Goal: Find specific page/section: Find specific page/section

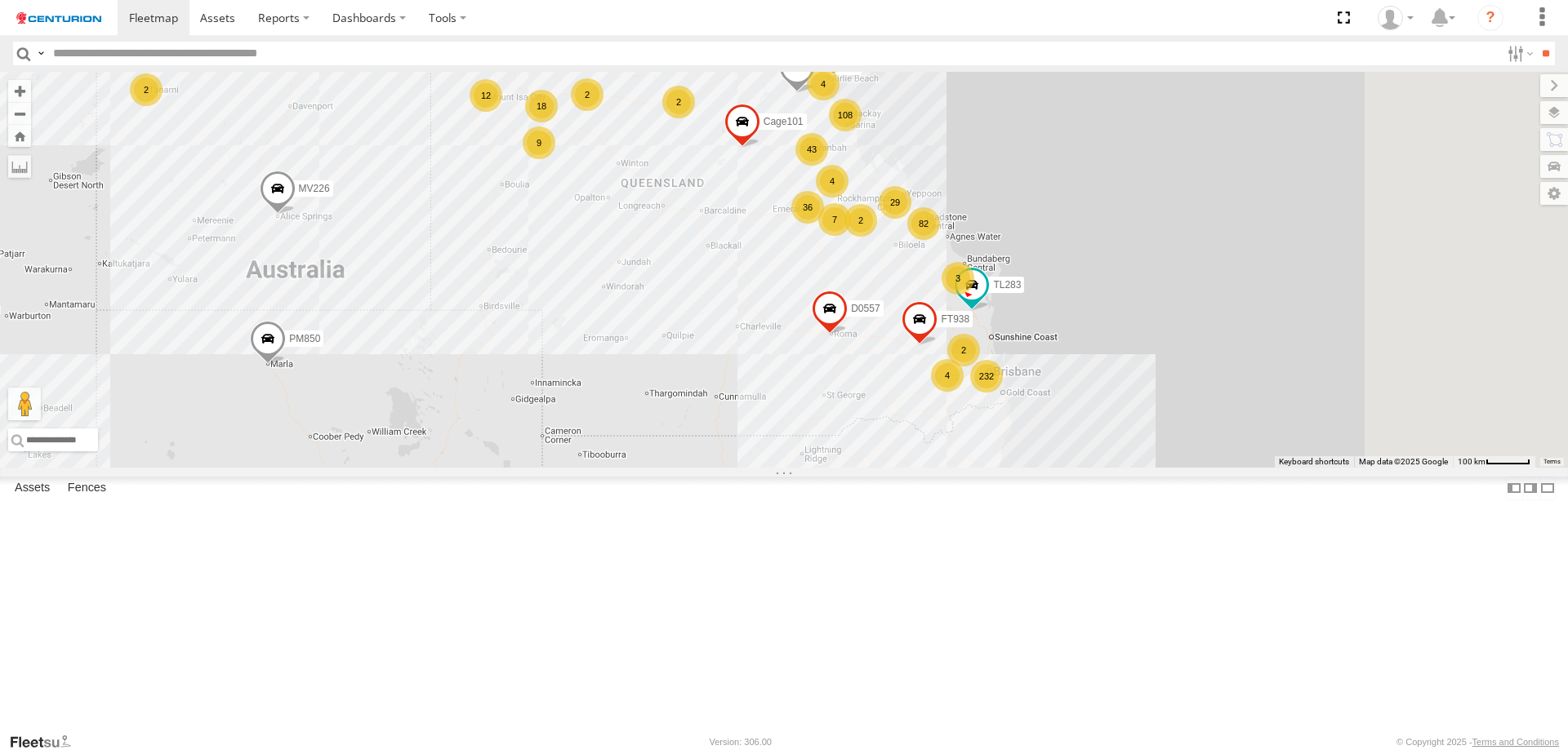
drag, startPoint x: 1296, startPoint y: 407, endPoint x: 960, endPoint y: 568, distance: 372.6
click at [960, 468] on div "TY012 TL250 TL284 D0474 PM850 MV226 Cage160 Cage101 F0403 D0557 PM706 PM750 232…" at bounding box center [784, 269] width 1568 height 395
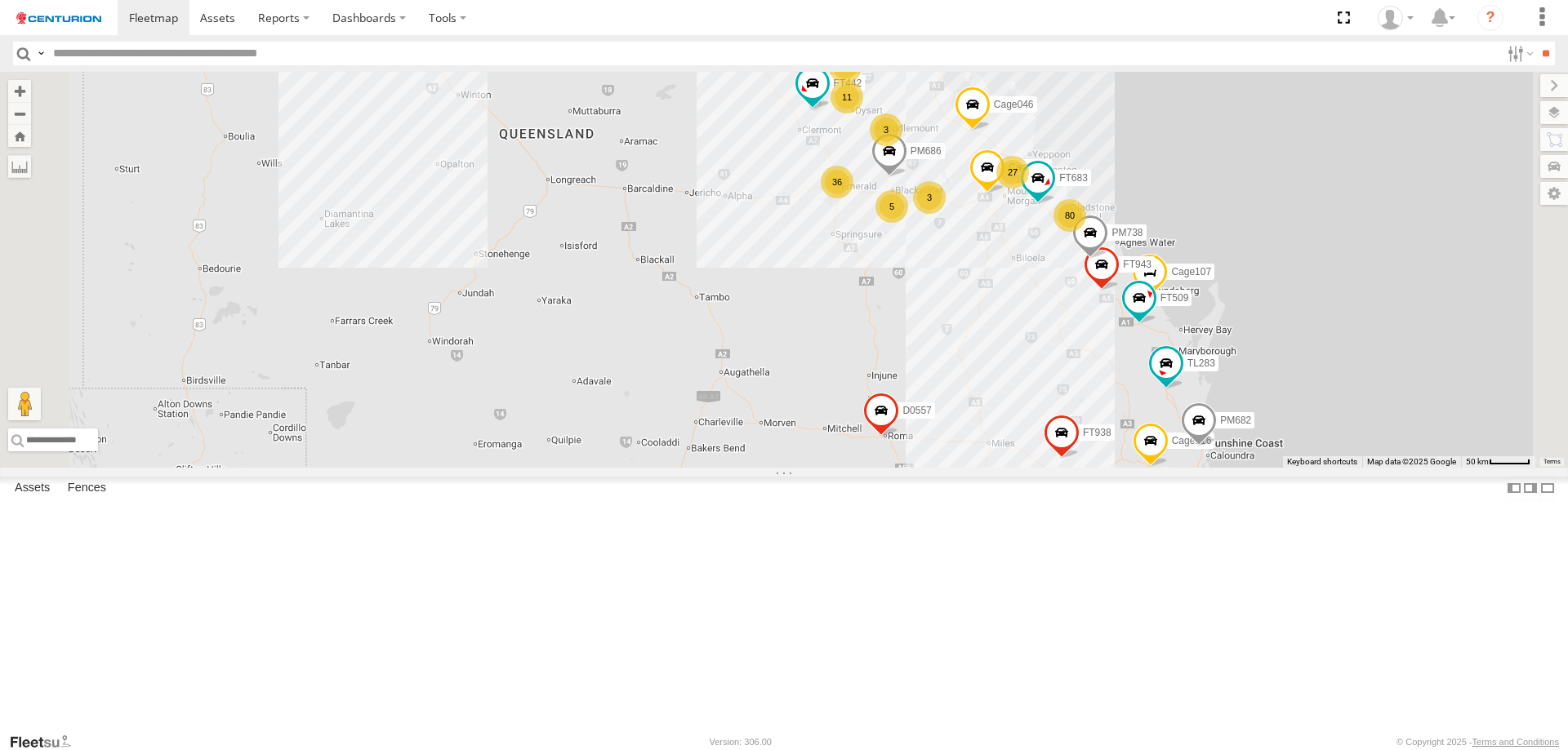
drag, startPoint x: 962, startPoint y: 395, endPoint x: 923, endPoint y: 599, distance: 207.7
click at [923, 468] on div "TY012 TL250 TL284 D0474 PM850 MV226 Cage160 Cage101 F0403 D0557 PM706 PM750 TL2…" at bounding box center [784, 269] width 1568 height 395
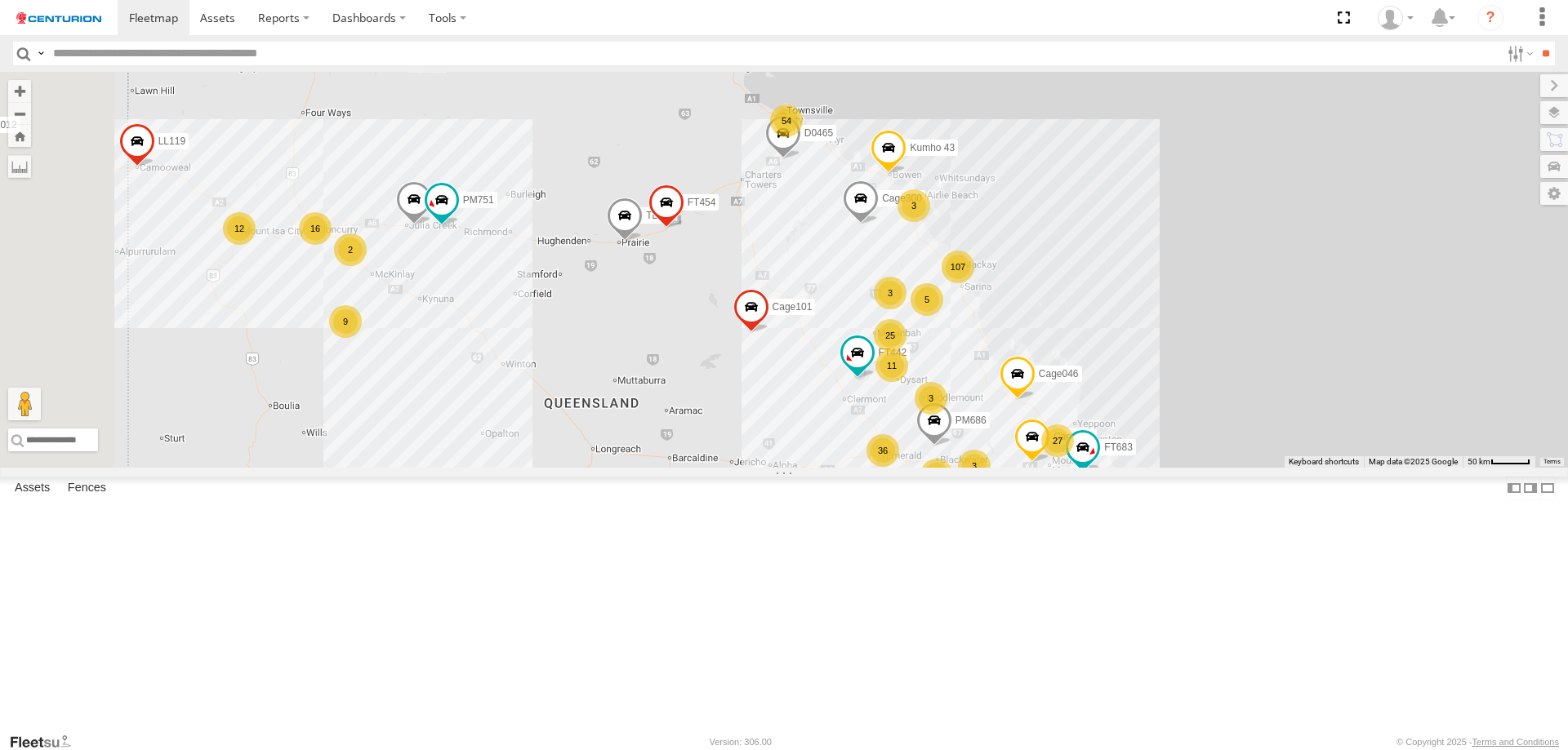
drag, startPoint x: 905, startPoint y: 541, endPoint x: 997, endPoint y: 521, distance: 94.1
click at [997, 468] on div "TY012 TL250 TL284 D0474 PM850 MV226 Cage160 Cage101 F0403 D0557 PM706 PM750 TL2…" at bounding box center [784, 269] width 1568 height 395
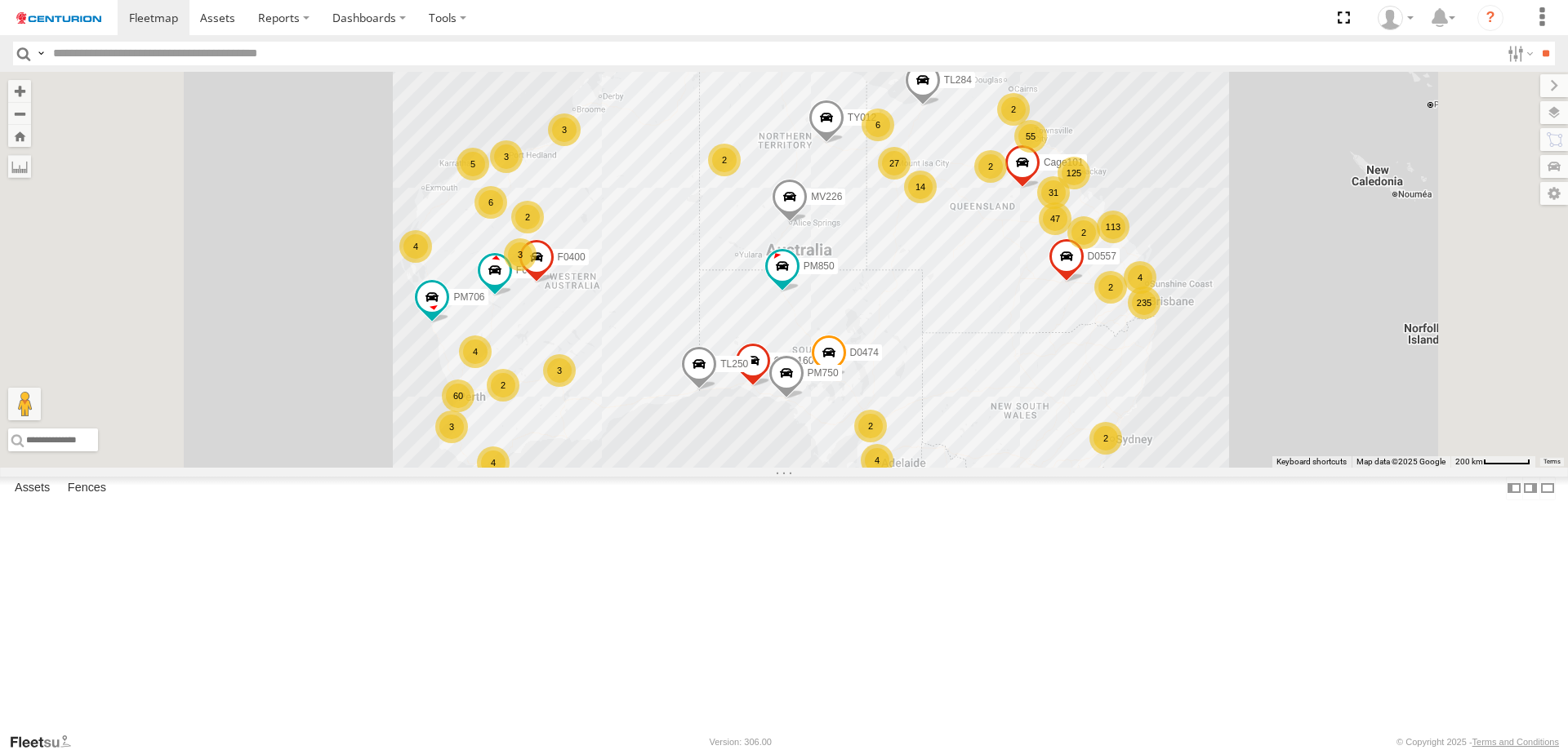
click at [186, 53] on input "text" at bounding box center [773, 54] width 1453 height 24
type input "*****"
click at [1536, 42] on input "**" at bounding box center [1545, 54] width 19 height 24
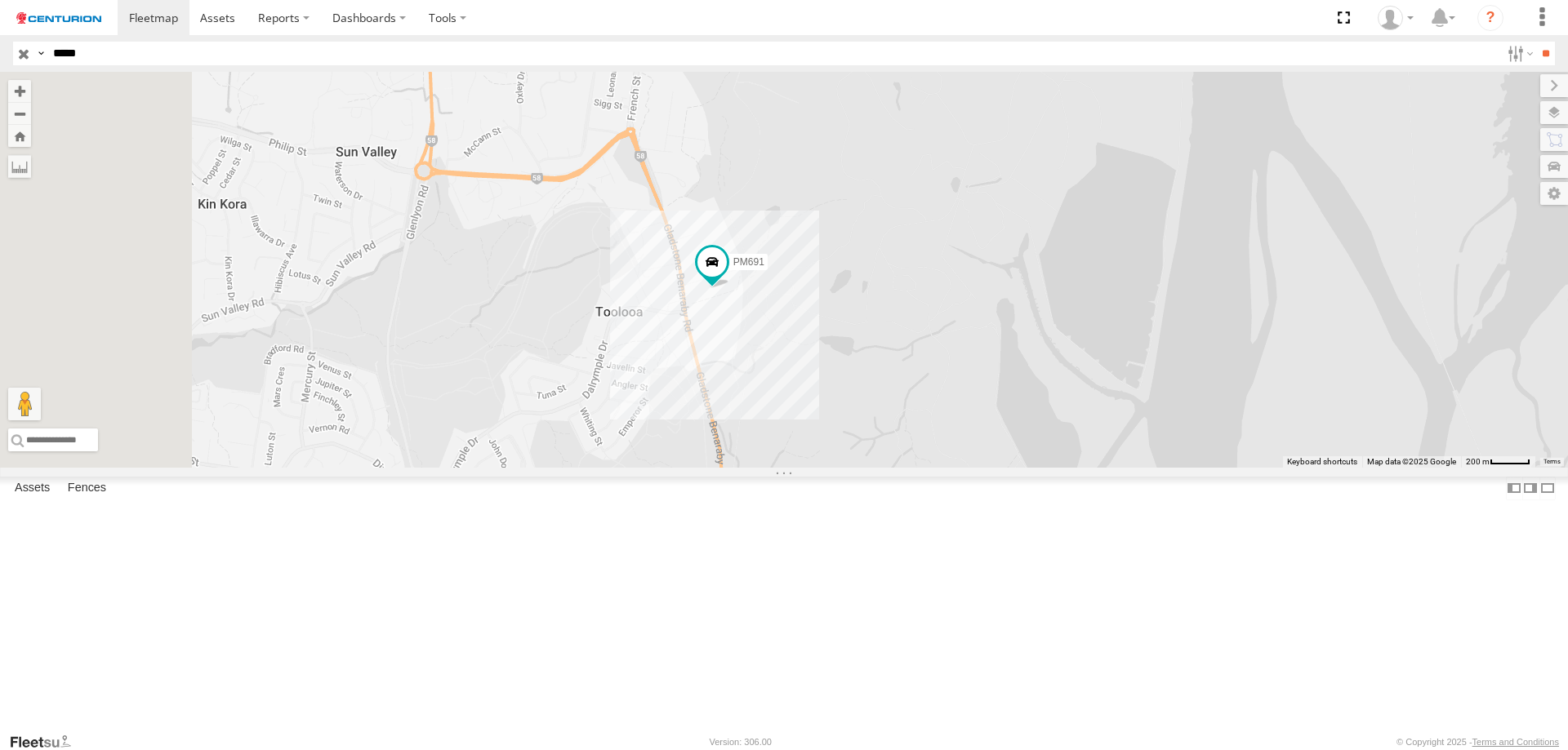
drag, startPoint x: 948, startPoint y: 401, endPoint x: 1084, endPoint y: 521, distance: 181.4
click at [1084, 468] on div "PM691" at bounding box center [784, 269] width 1568 height 395
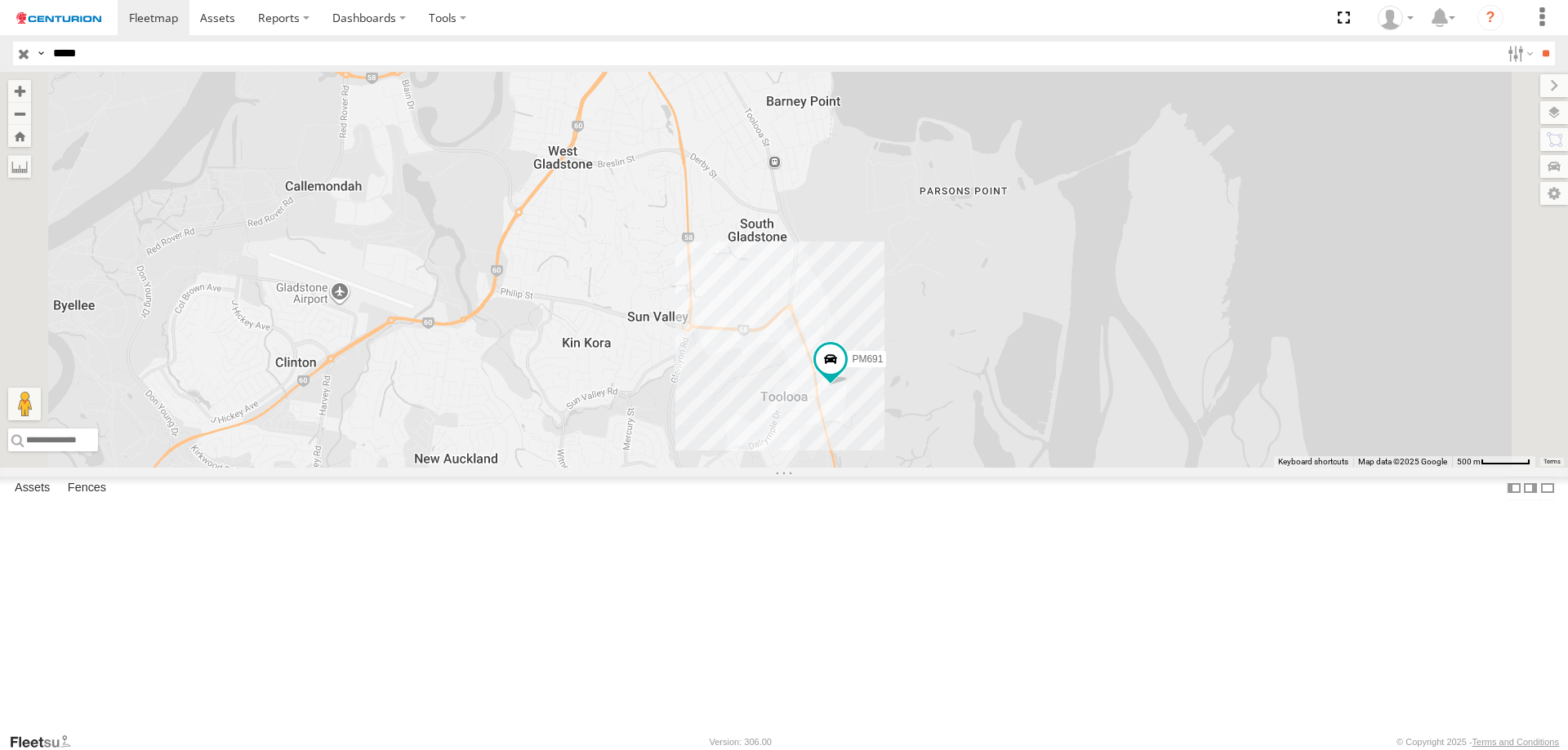
drag, startPoint x: 935, startPoint y: 529, endPoint x: 961, endPoint y: 561, distance: 41.2
click at [961, 468] on div "PM691" at bounding box center [784, 269] width 1568 height 395
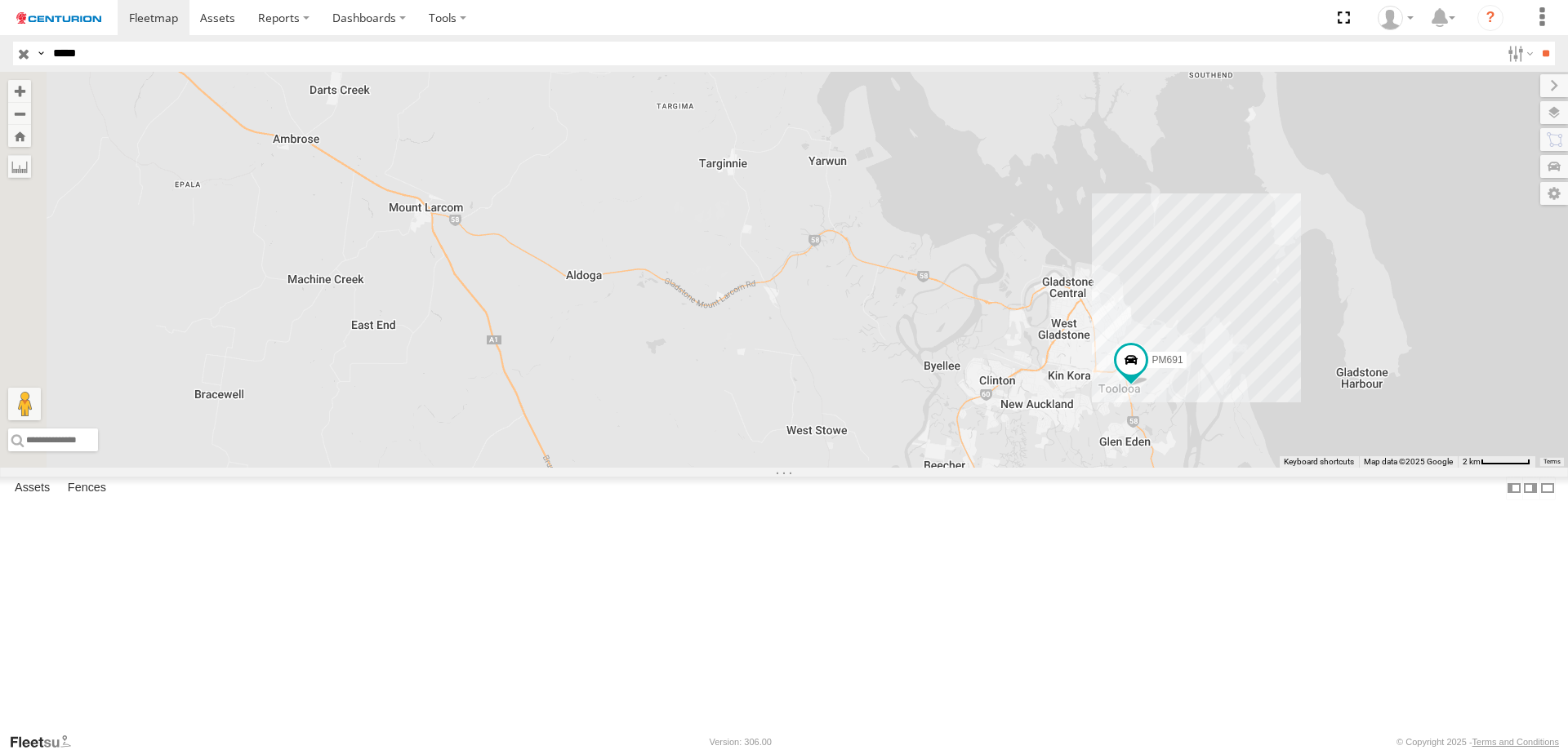
drag, startPoint x: 809, startPoint y: 517, endPoint x: 1178, endPoint y: 490, distance: 370.0
click at [1178, 468] on div "PM691" at bounding box center [784, 269] width 1568 height 395
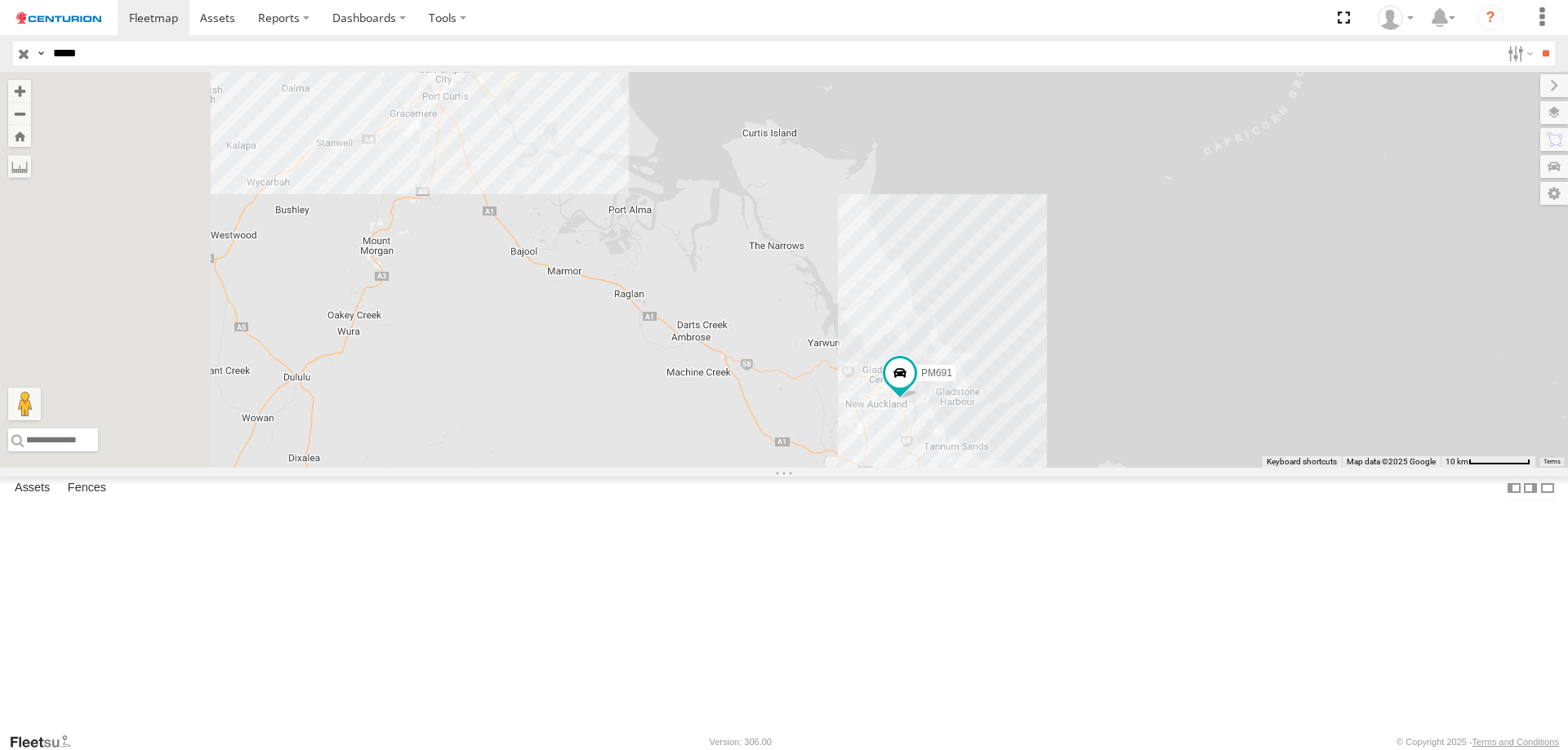
drag, startPoint x: 755, startPoint y: 437, endPoint x: 905, endPoint y: 522, distance: 172.4
click at [905, 468] on div "PM691" at bounding box center [784, 269] width 1568 height 395
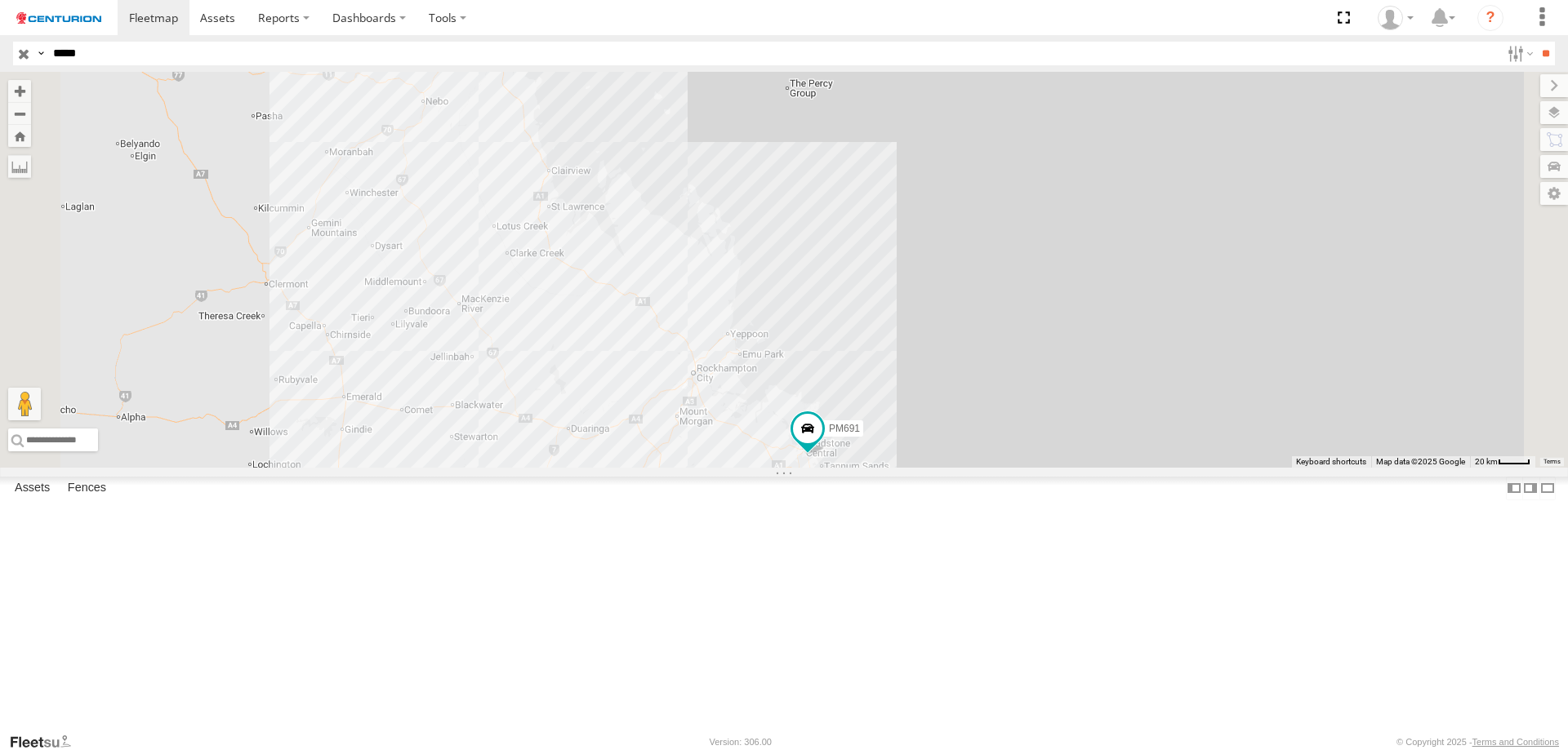
drag, startPoint x: 745, startPoint y: 336, endPoint x: 858, endPoint y: 480, distance: 183.0
click at [858, 468] on div "PM691" at bounding box center [784, 269] width 1568 height 395
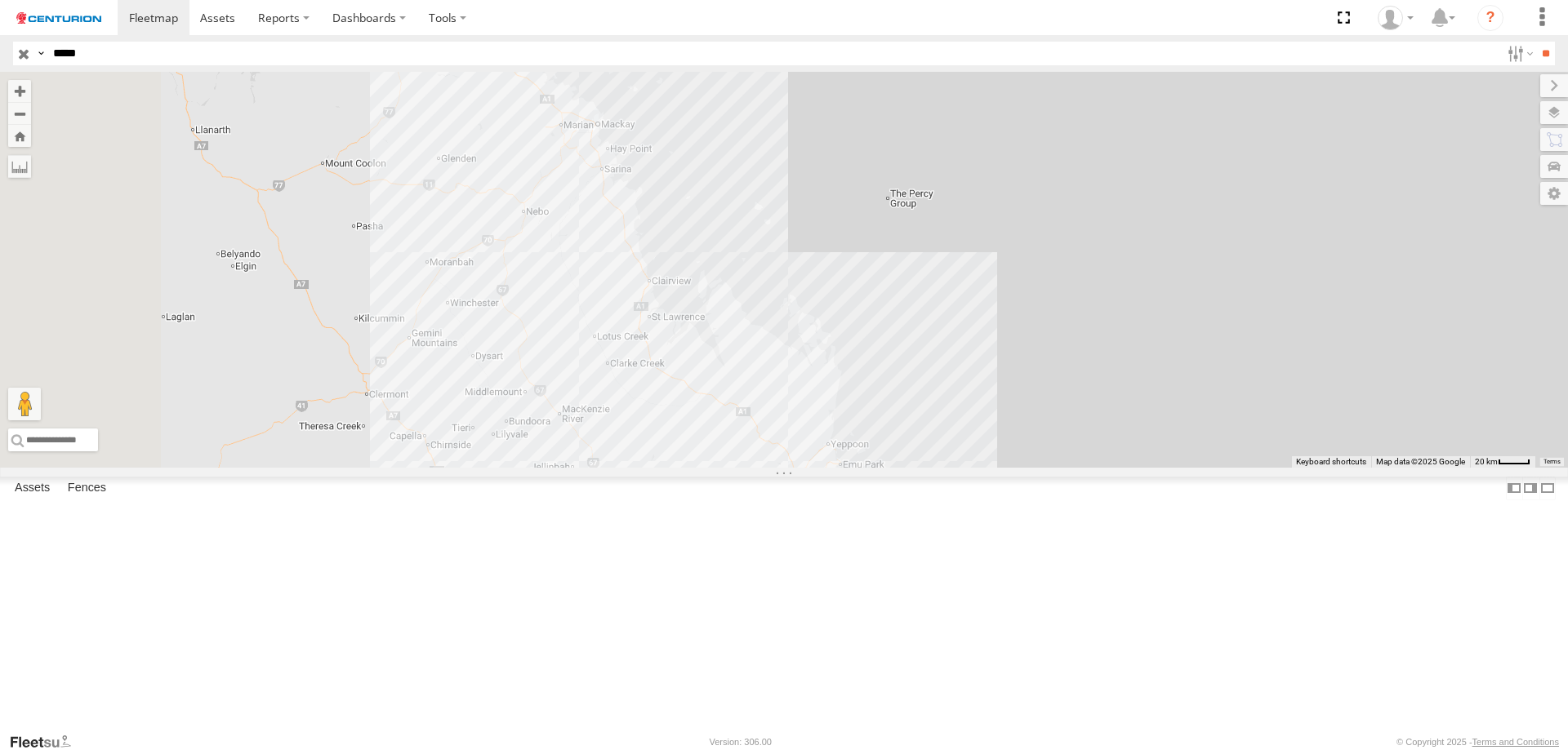
drag, startPoint x: 741, startPoint y: 365, endPoint x: 853, endPoint y: 481, distance: 161.2
click at [853, 468] on div "PM691" at bounding box center [784, 269] width 1568 height 395
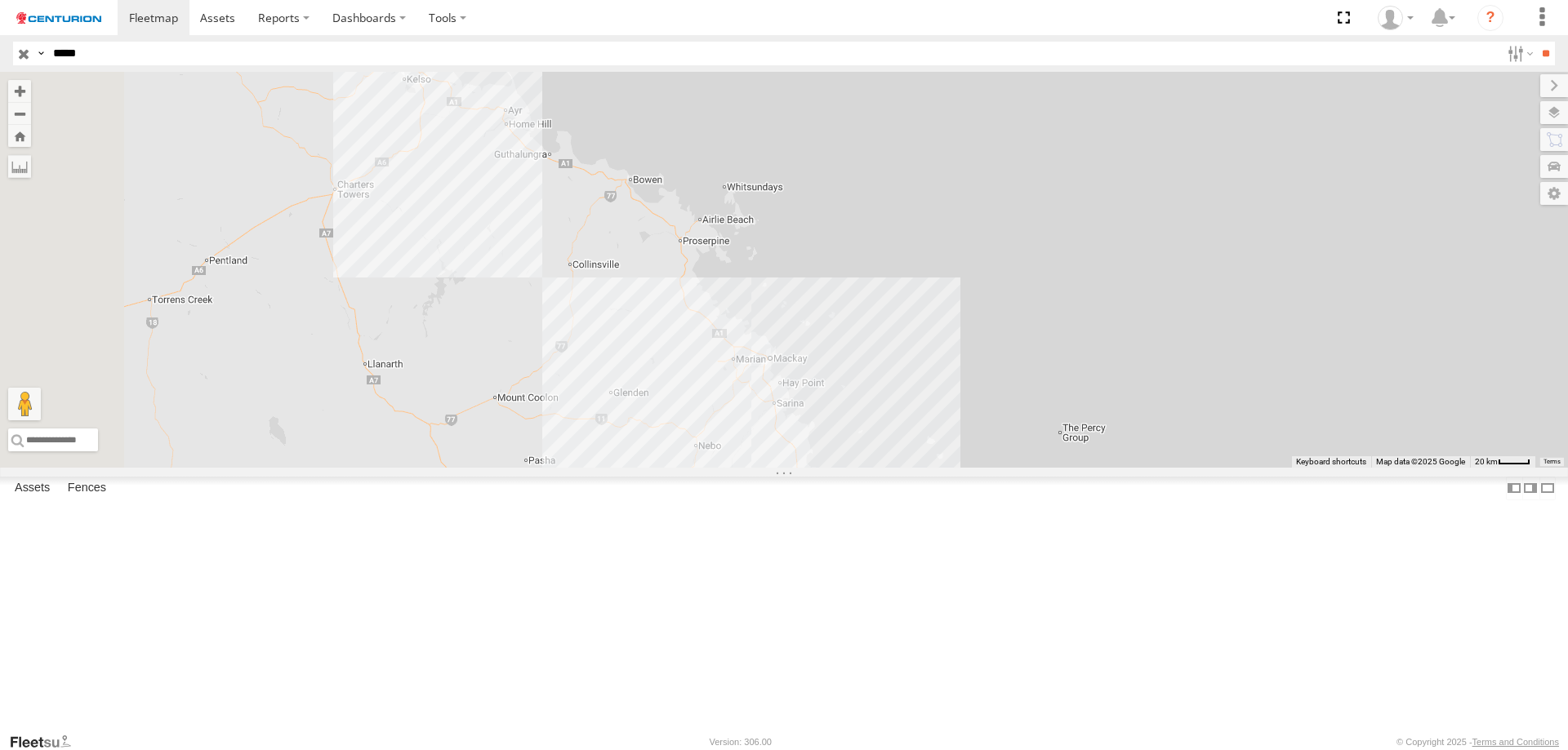
drag, startPoint x: 781, startPoint y: 319, endPoint x: 905, endPoint y: 504, distance: 222.7
click at [905, 468] on div "PM691" at bounding box center [784, 269] width 1568 height 395
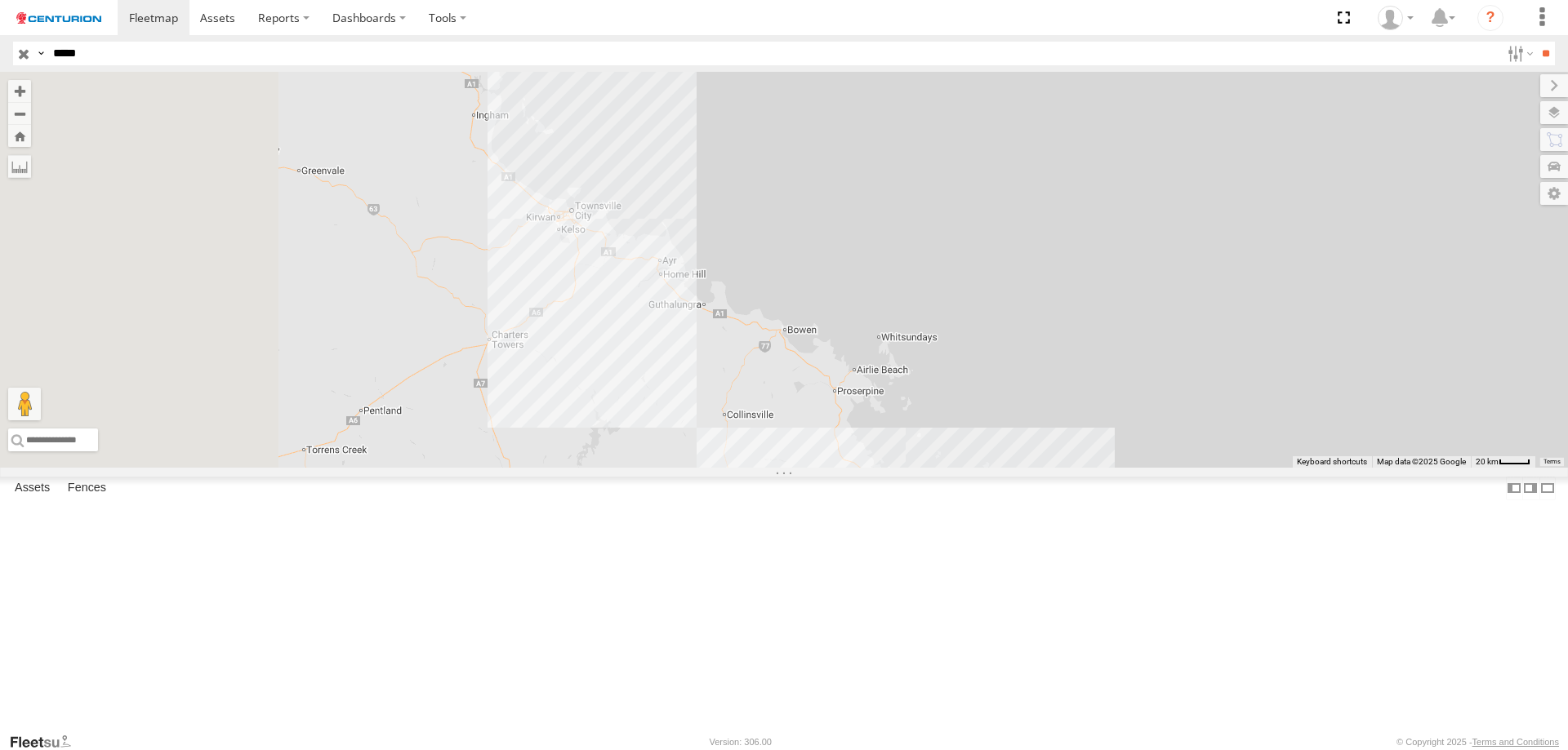
drag, startPoint x: 794, startPoint y: 375, endPoint x: 928, endPoint y: 487, distance: 174.6
click at [928, 468] on div "PM691" at bounding box center [784, 269] width 1568 height 395
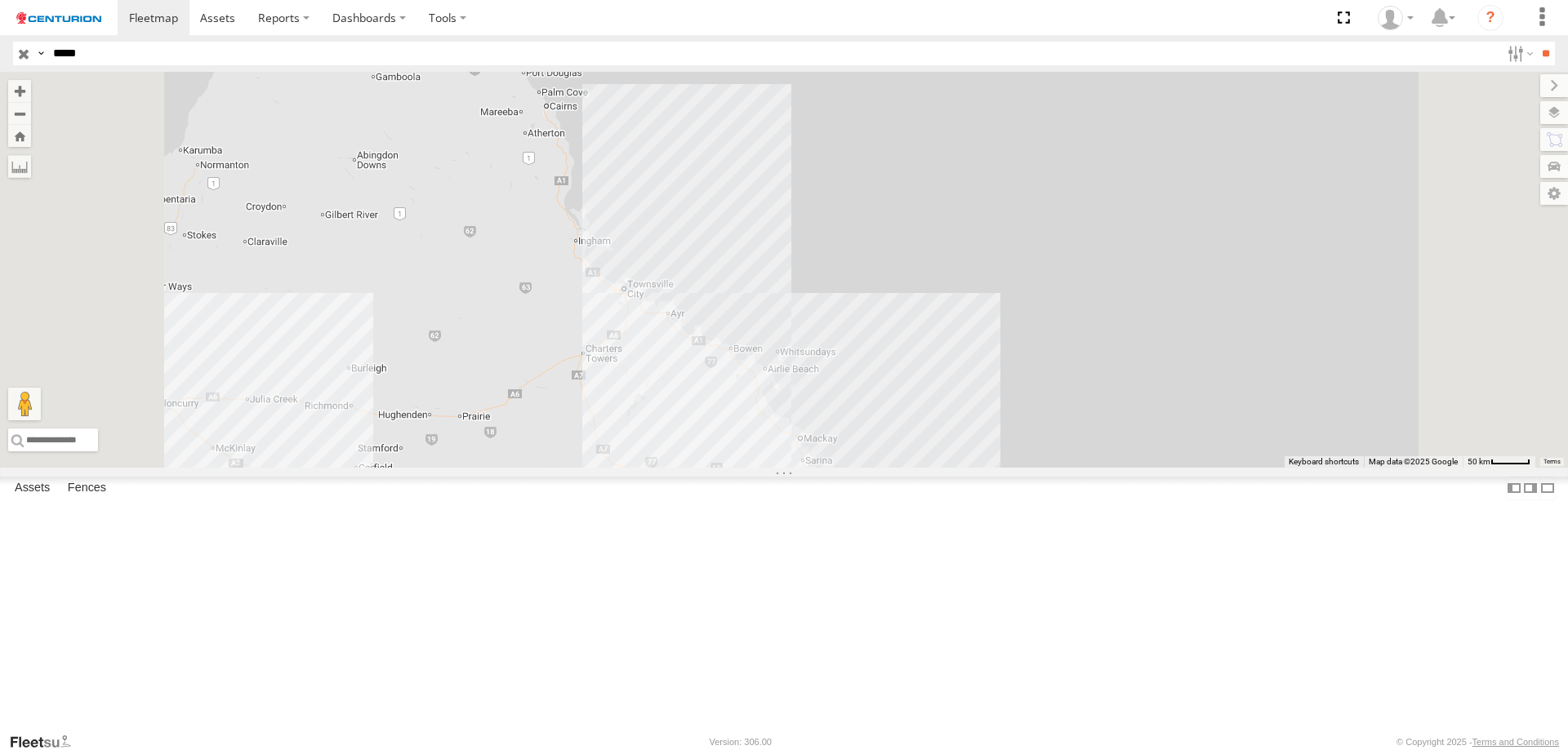
drag, startPoint x: 749, startPoint y: 365, endPoint x: 822, endPoint y: 456, distance: 116.7
click at [822, 456] on div "PM691" at bounding box center [784, 269] width 1568 height 395
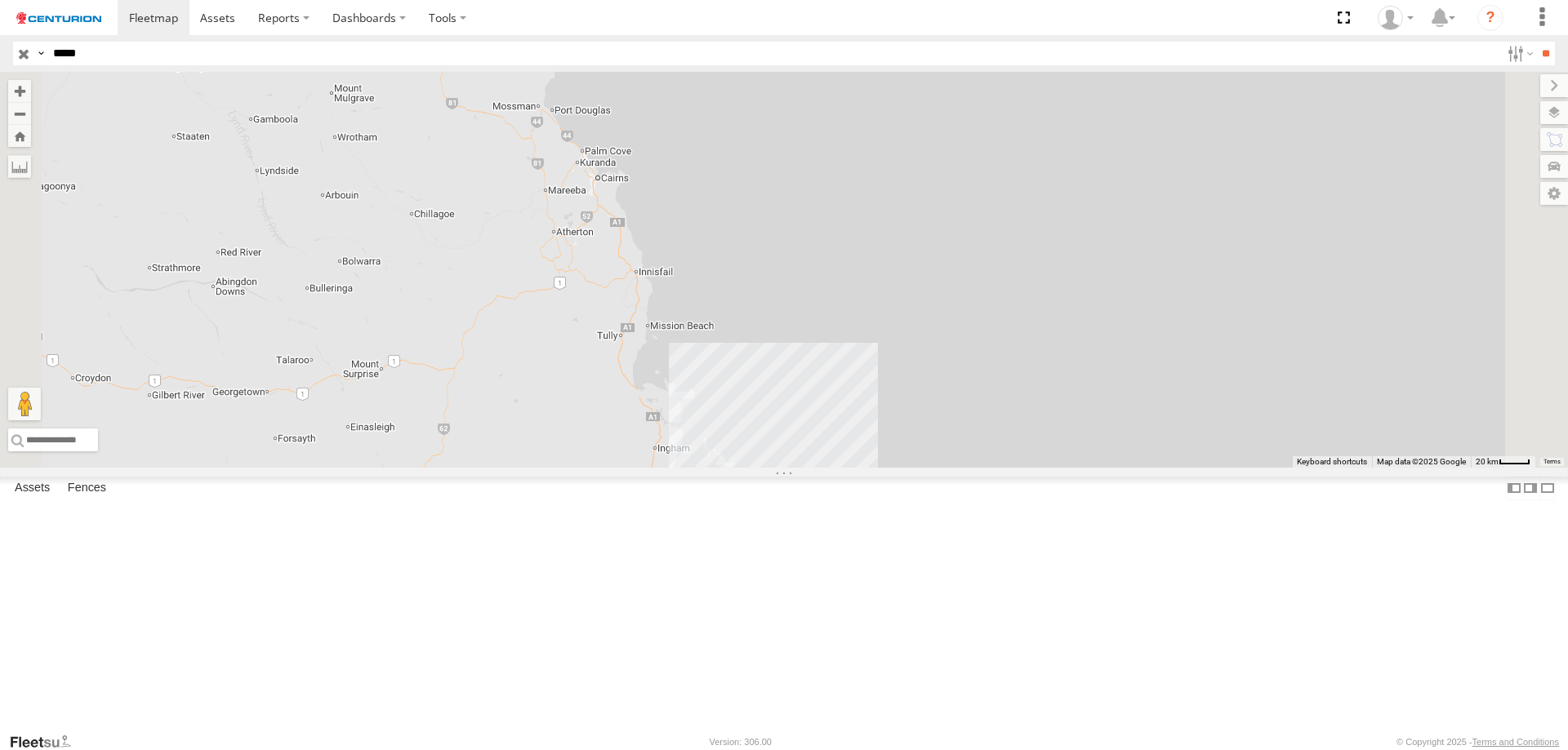
drag, startPoint x: 748, startPoint y: 294, endPoint x: 767, endPoint y: 462, distance: 169.1
click at [767, 462] on div "PM691" at bounding box center [784, 269] width 1568 height 395
